Goal: Check status: Check status

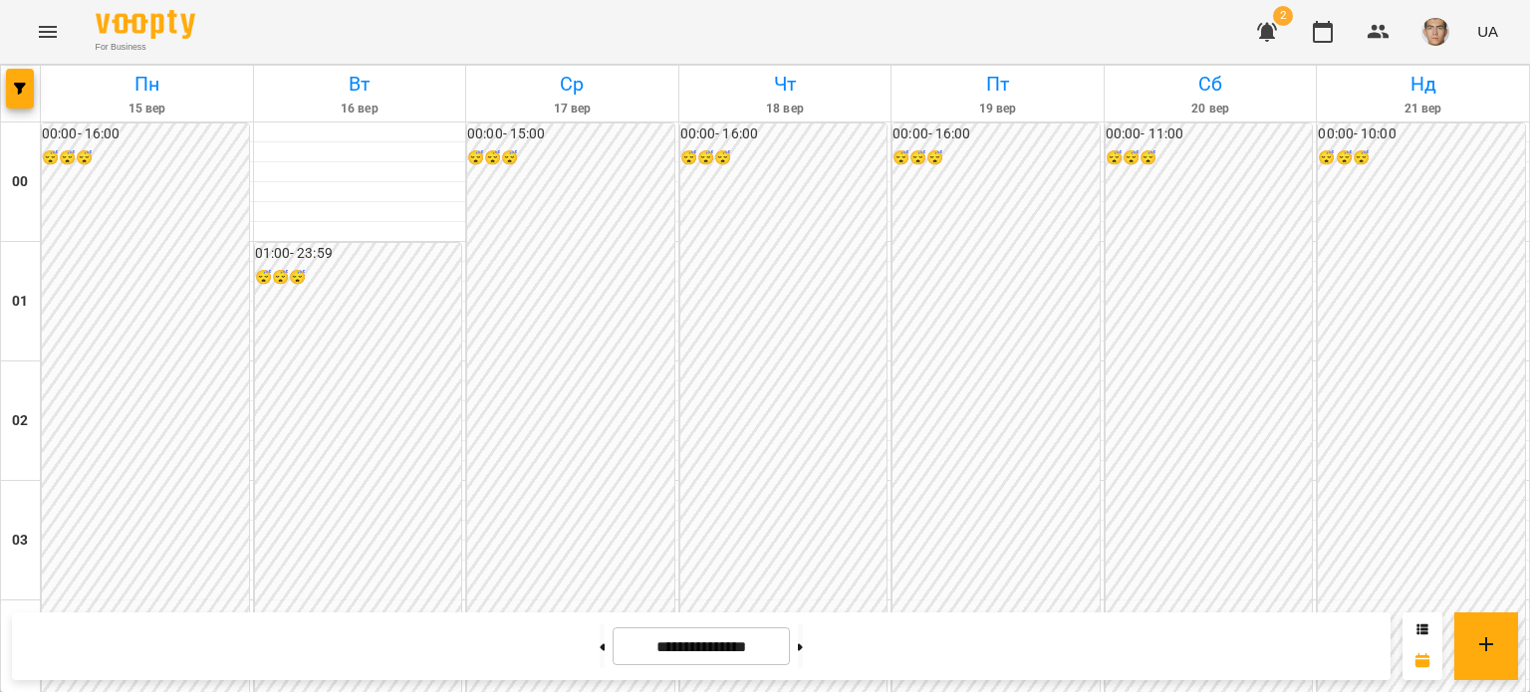
scroll to position [1295, 0]
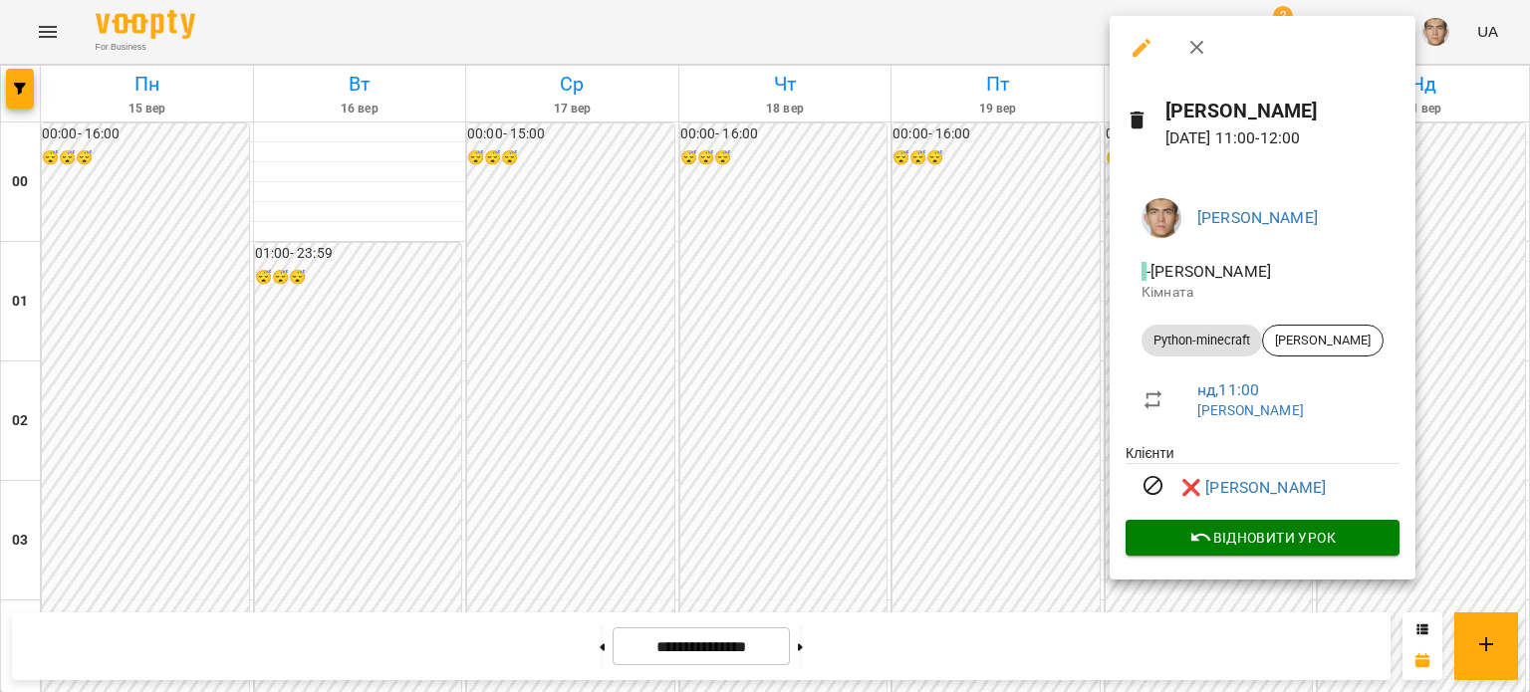
click at [1009, 260] on div at bounding box center [765, 346] width 1530 height 692
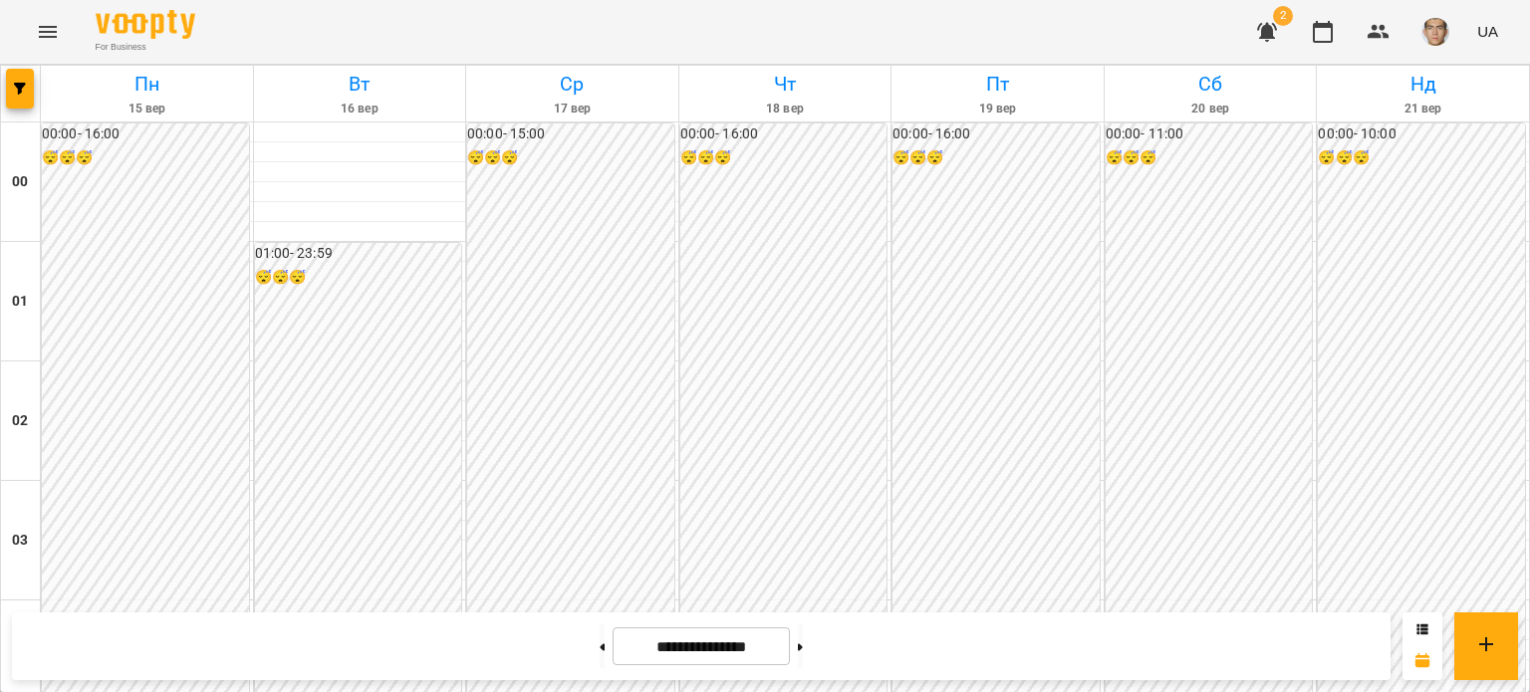
scroll to position [996, 0]
